Goal: Information Seeking & Learning: Learn about a topic

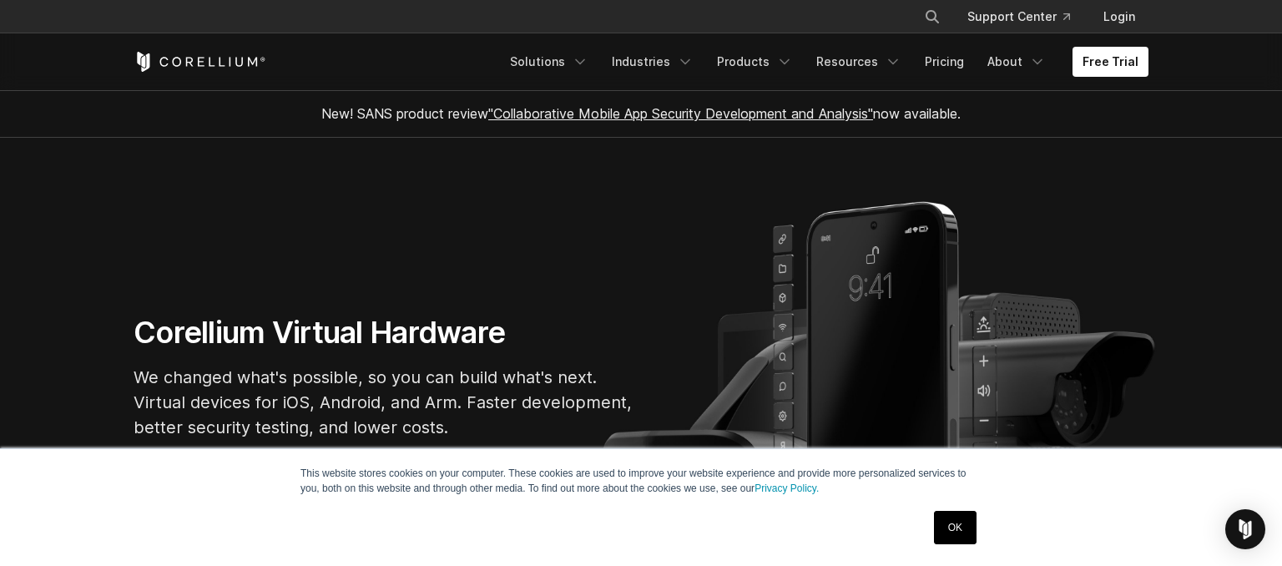
click at [937, 532] on link "OK" at bounding box center [955, 527] width 43 height 33
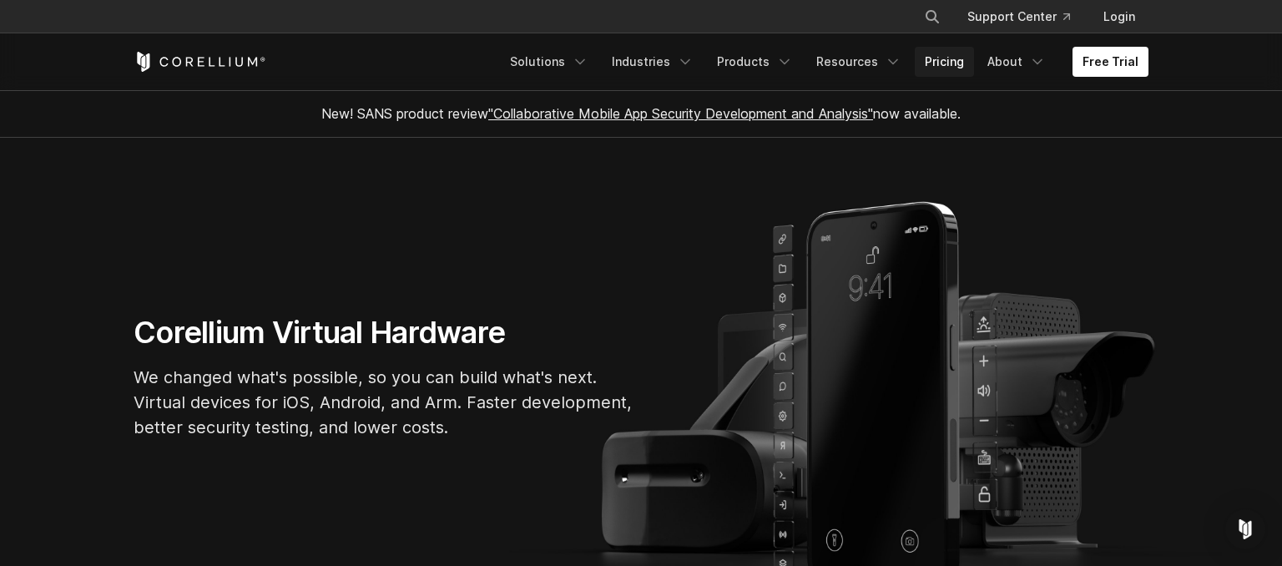
click at [947, 74] on link "Pricing" at bounding box center [944, 62] width 59 height 30
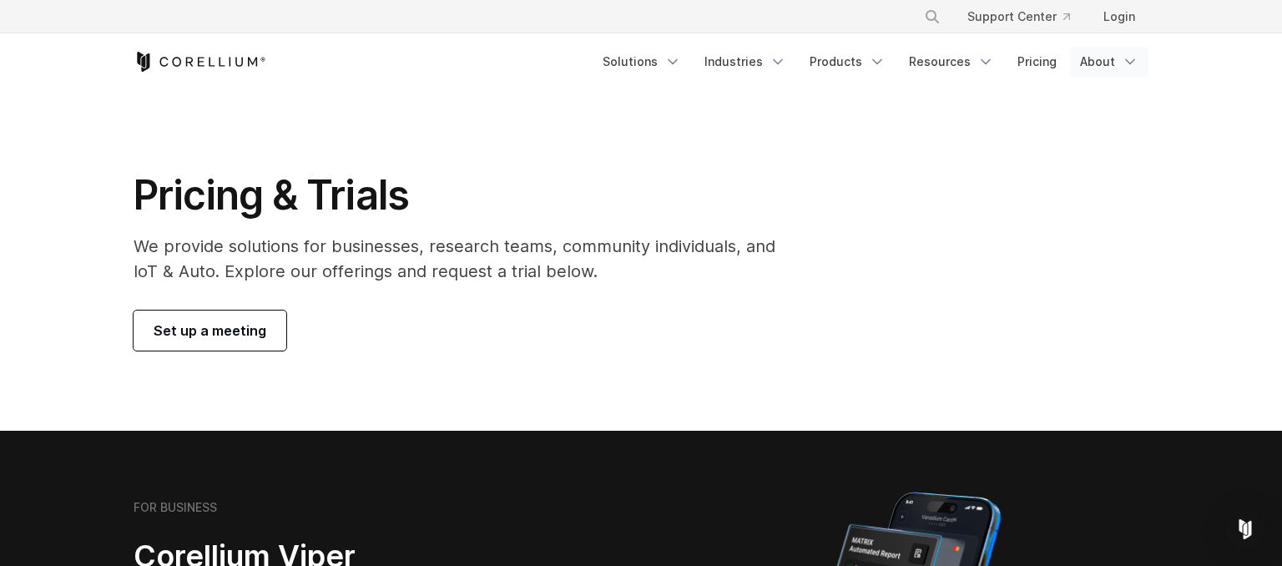
click at [1123, 61] on icon "Navigation Menu" at bounding box center [1130, 61] width 17 height 17
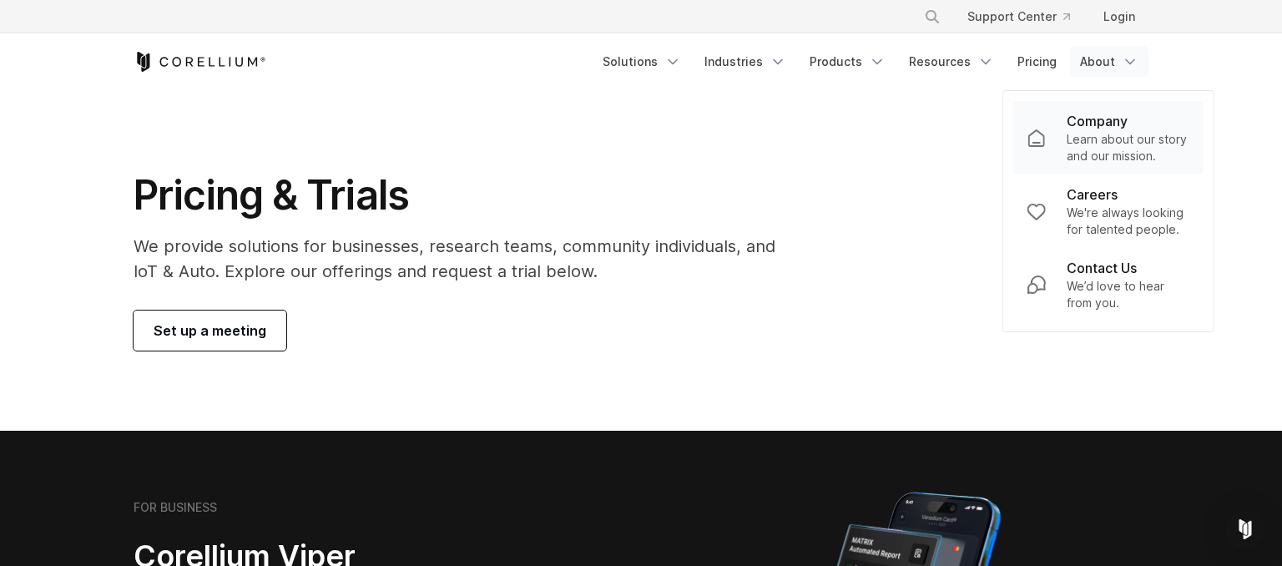
click at [1101, 135] on p "Learn about our story and our mission." at bounding box center [1129, 147] width 124 height 33
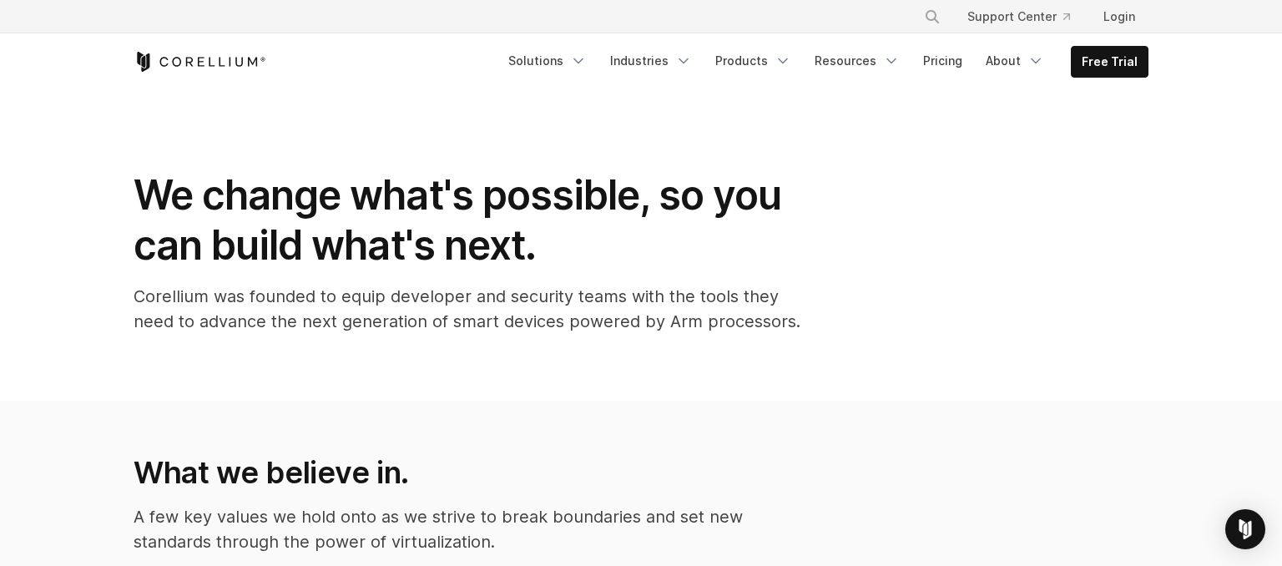
scroll to position [865, 0]
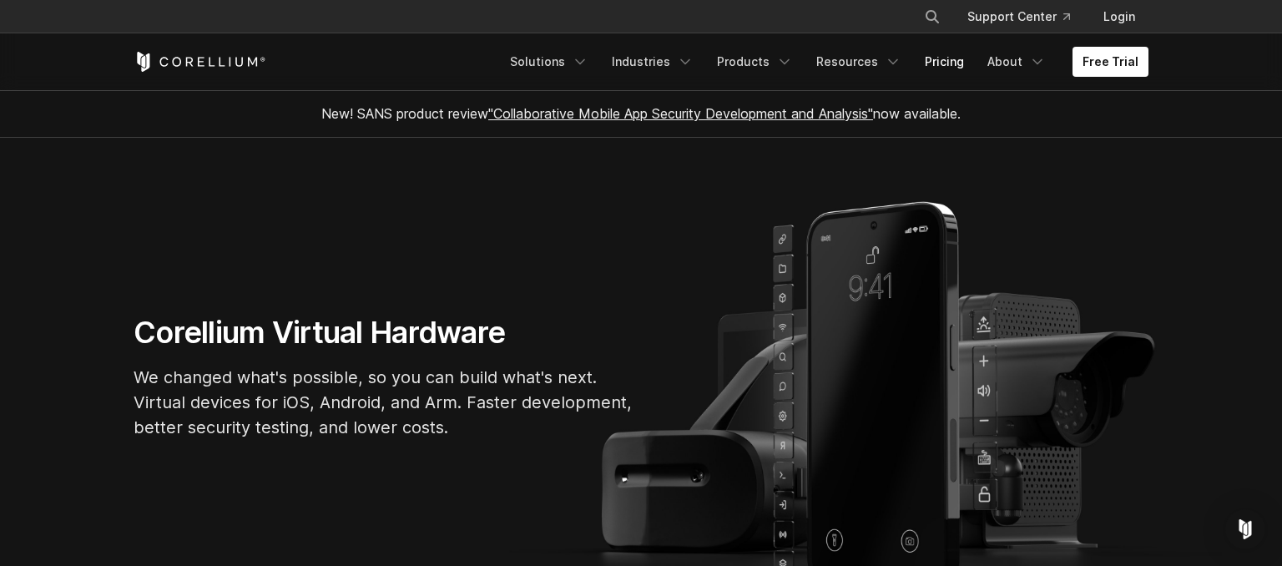
click at [942, 64] on link "Pricing" at bounding box center [944, 62] width 59 height 30
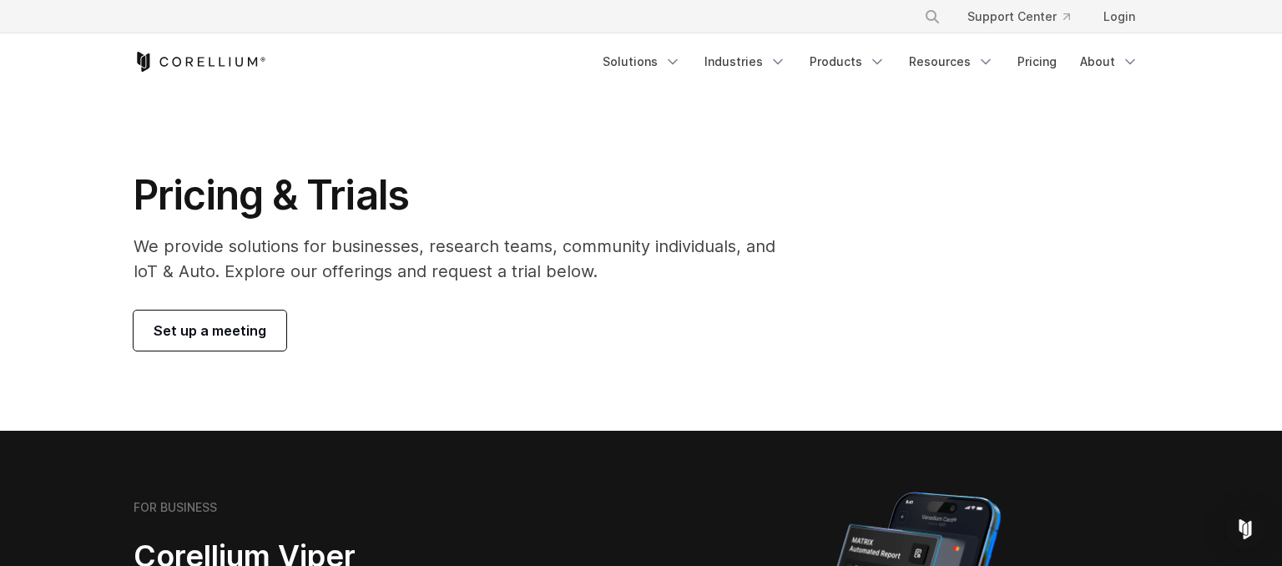
click at [551, 244] on p "We provide solutions for businesses, research teams, community individuals, and…" at bounding box center [466, 259] width 665 height 50
